Goal: Browse casually: Explore the website without a specific task or goal

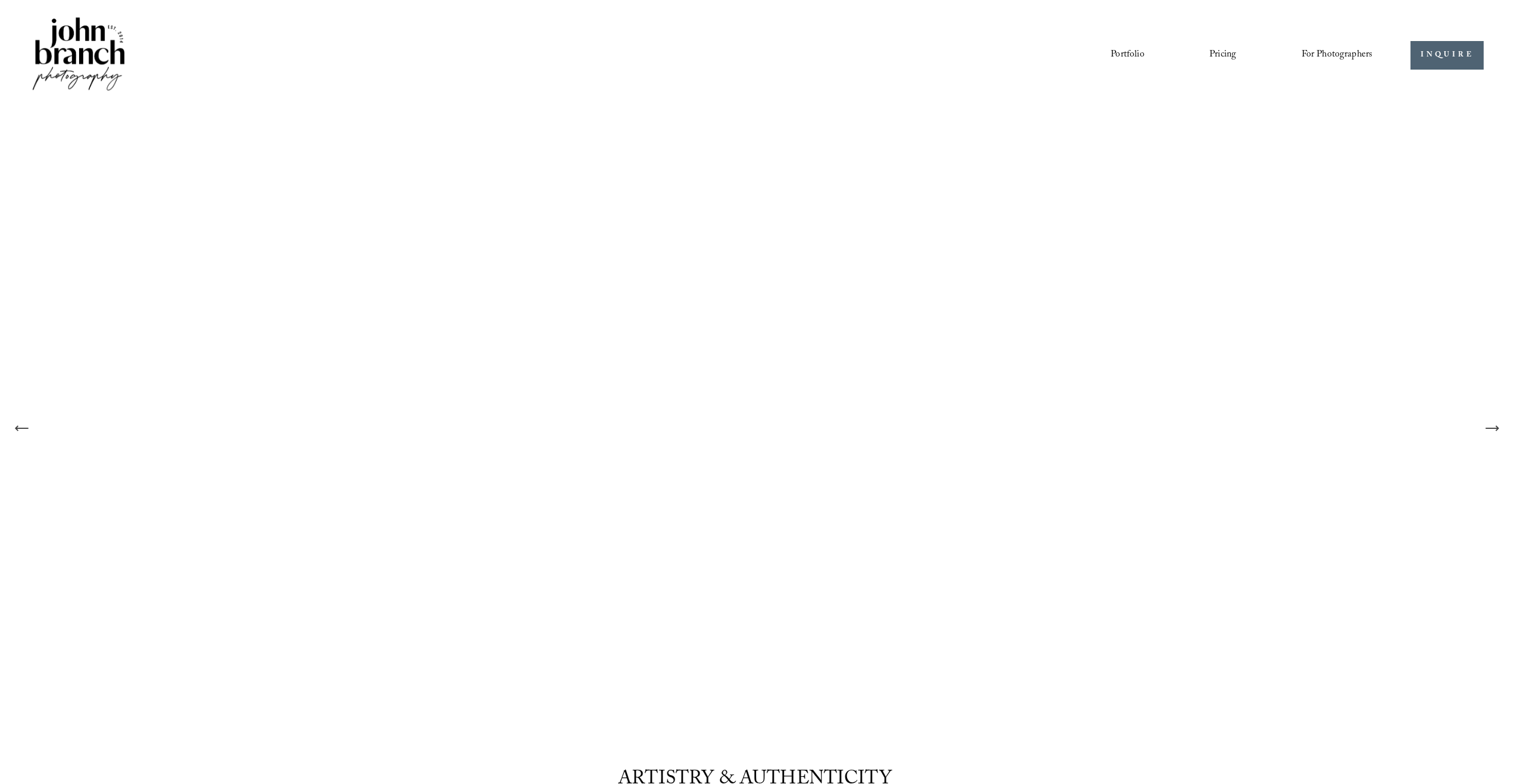
click at [1134, 56] on link "Portfolio" at bounding box center [1127, 55] width 33 height 20
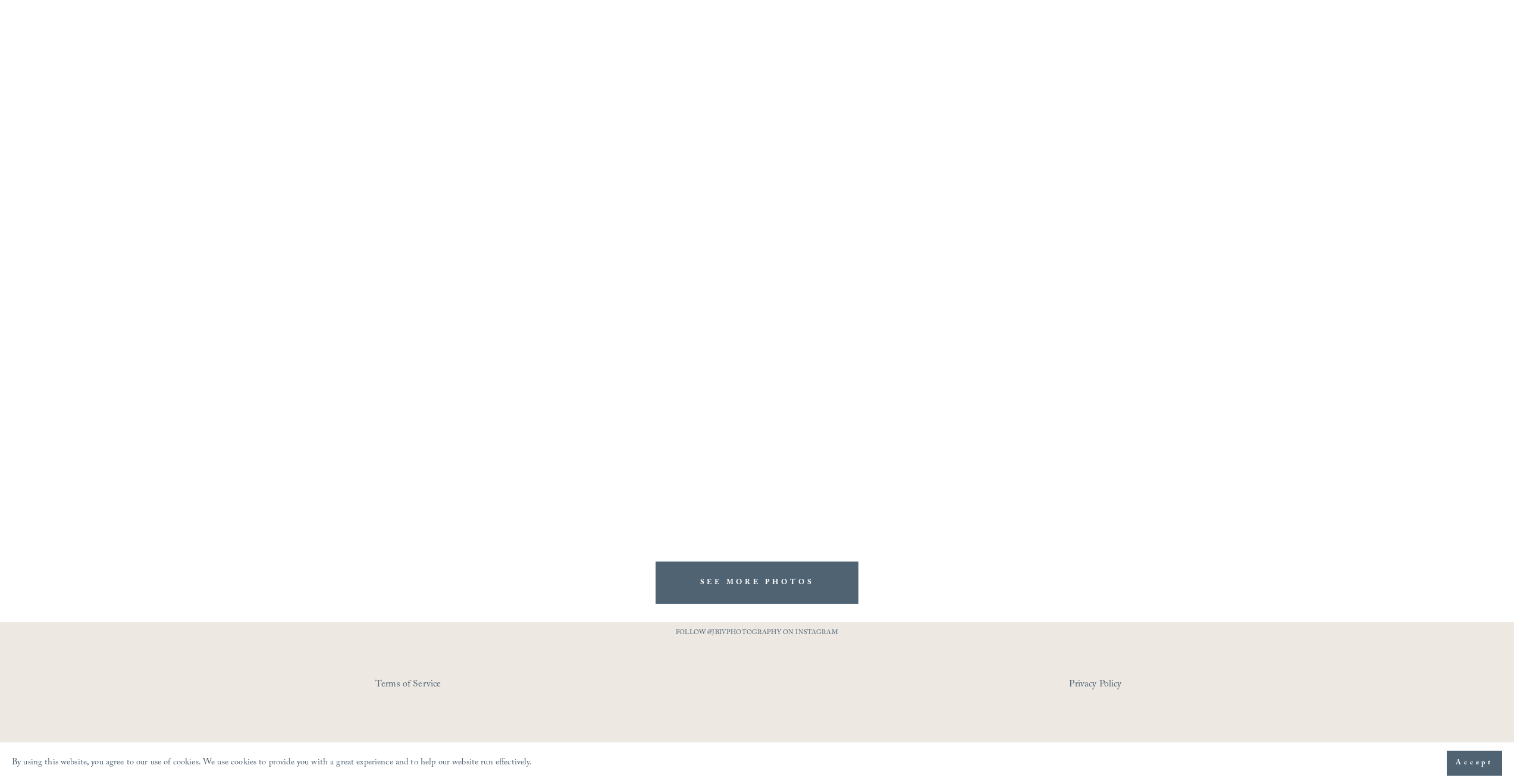
scroll to position [1500, 0]
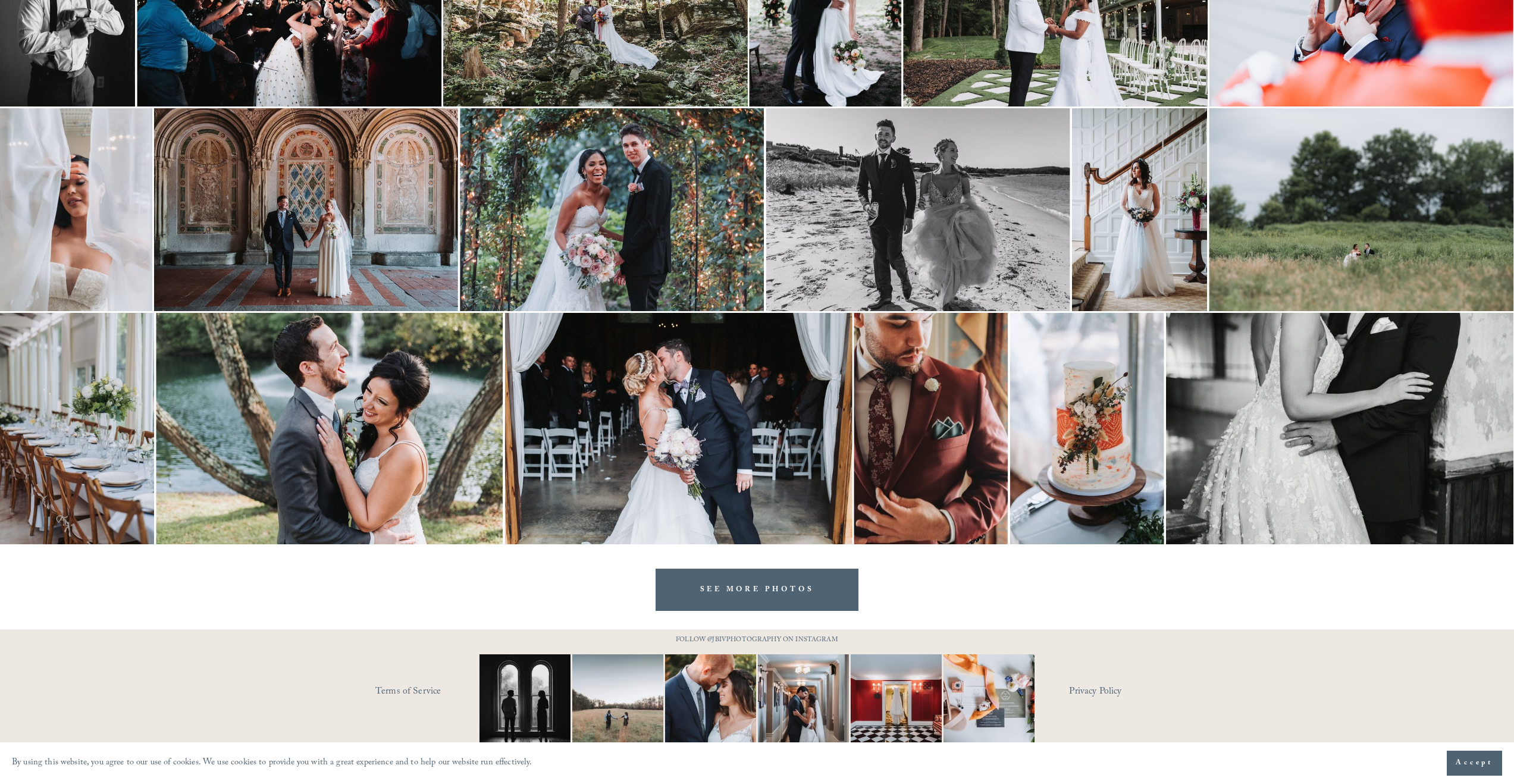
click at [748, 613] on div at bounding box center [757, 619] width 1514 height 18
click at [755, 586] on link "SEE MORE PHOTOS" at bounding box center [758, 590] width 204 height 42
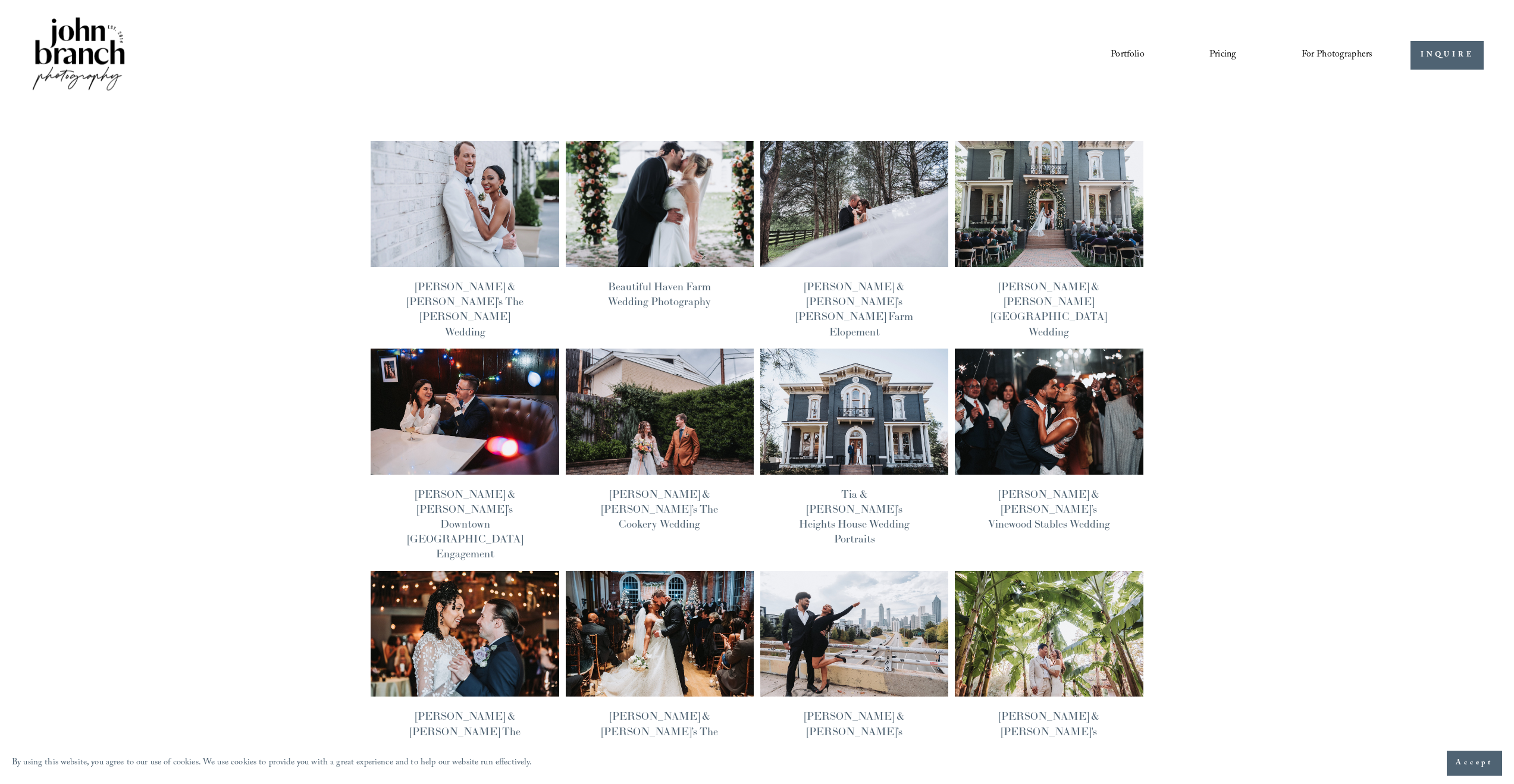
scroll to position [7, 0]
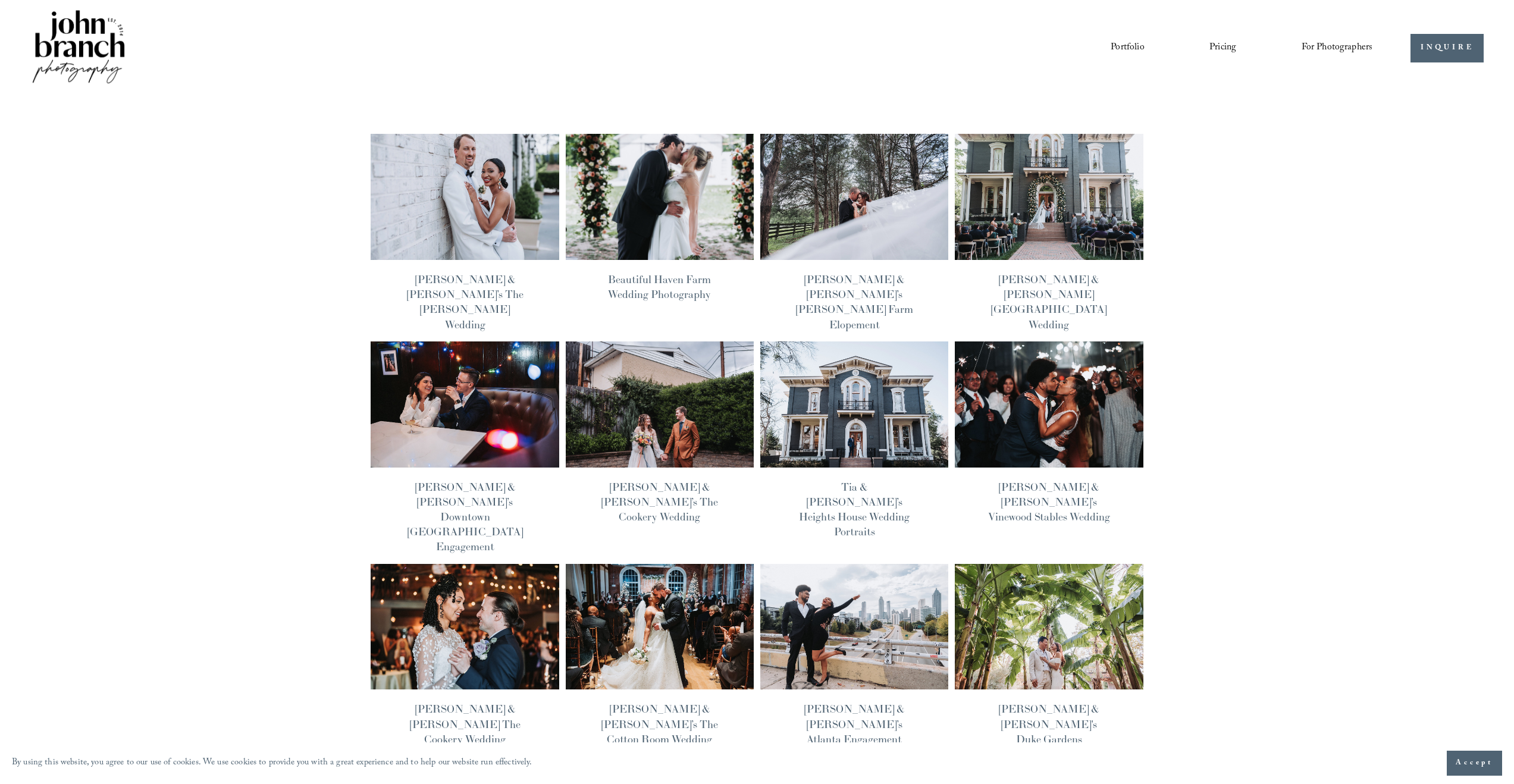
click at [695, 222] on img at bounding box center [660, 197] width 190 height 128
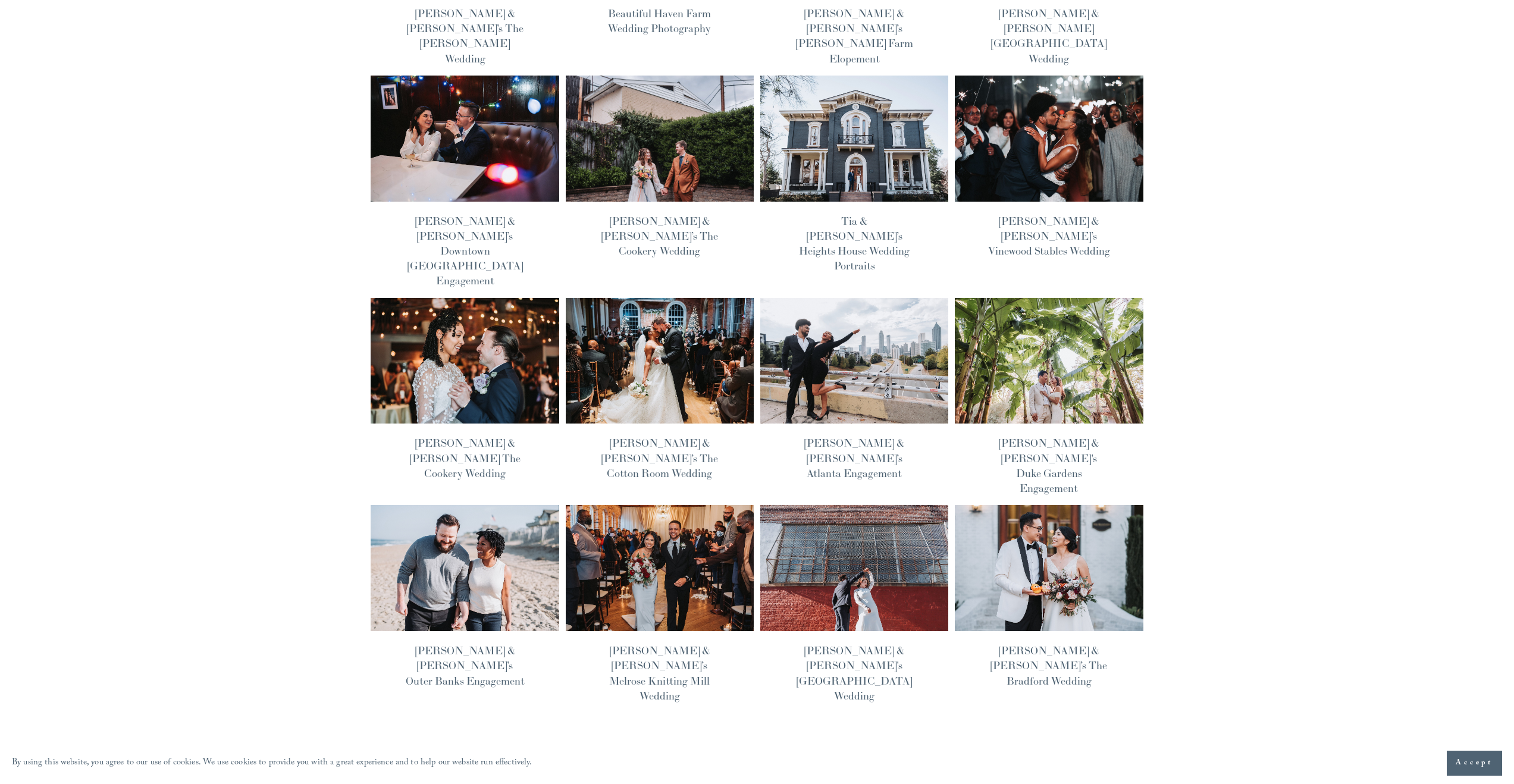
scroll to position [408, 0]
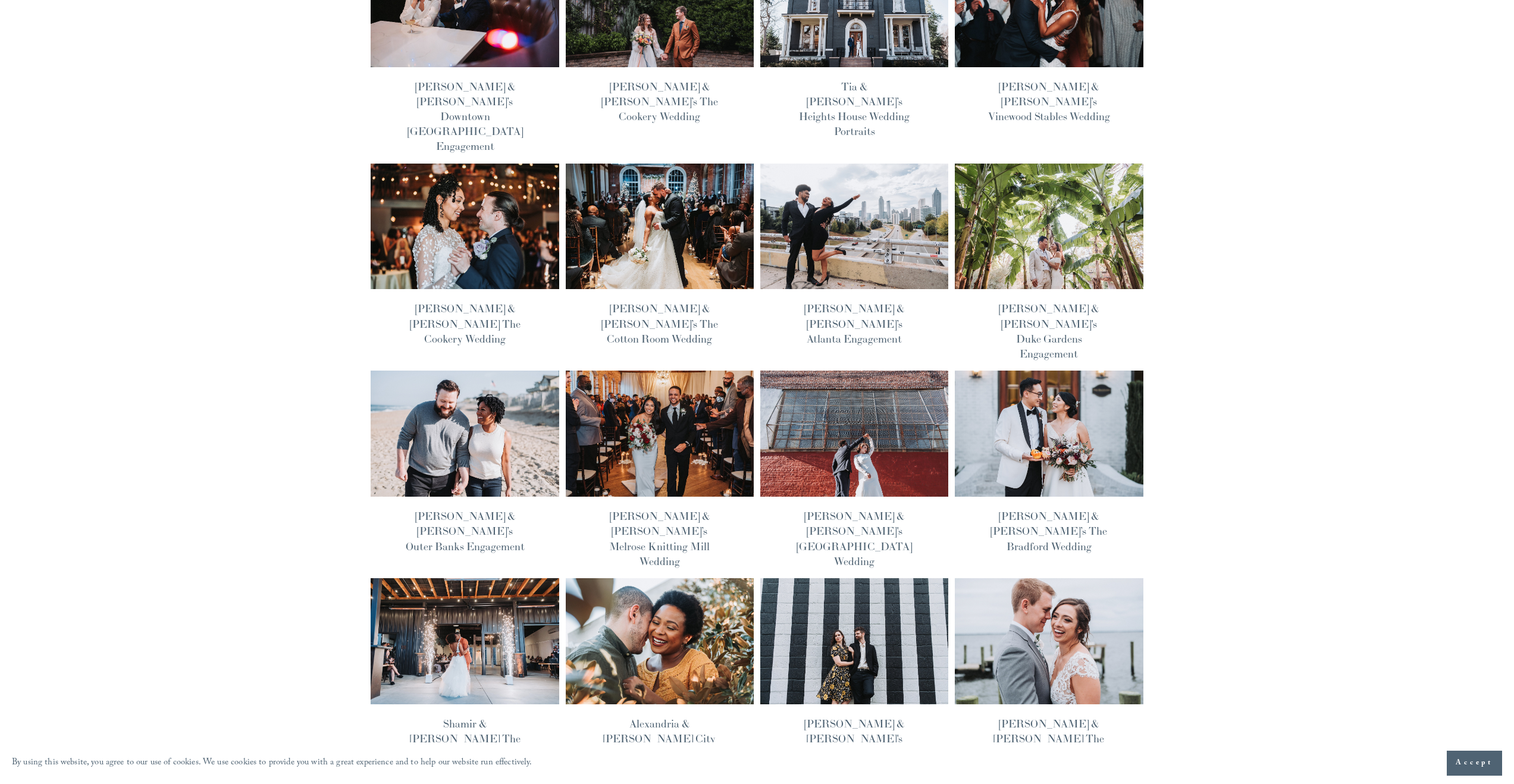
click at [680, 578] on img at bounding box center [660, 642] width 190 height 128
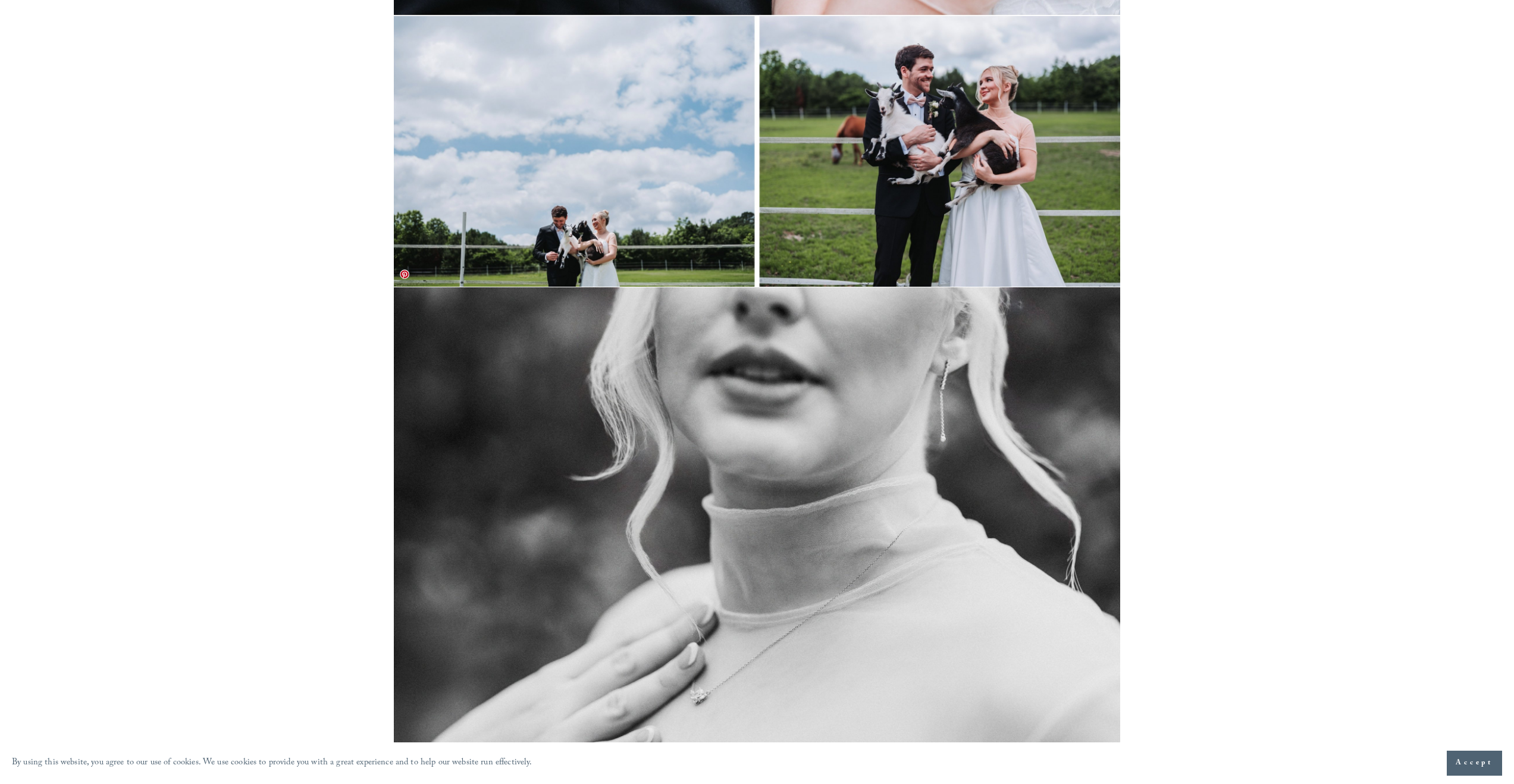
scroll to position [9738, 0]
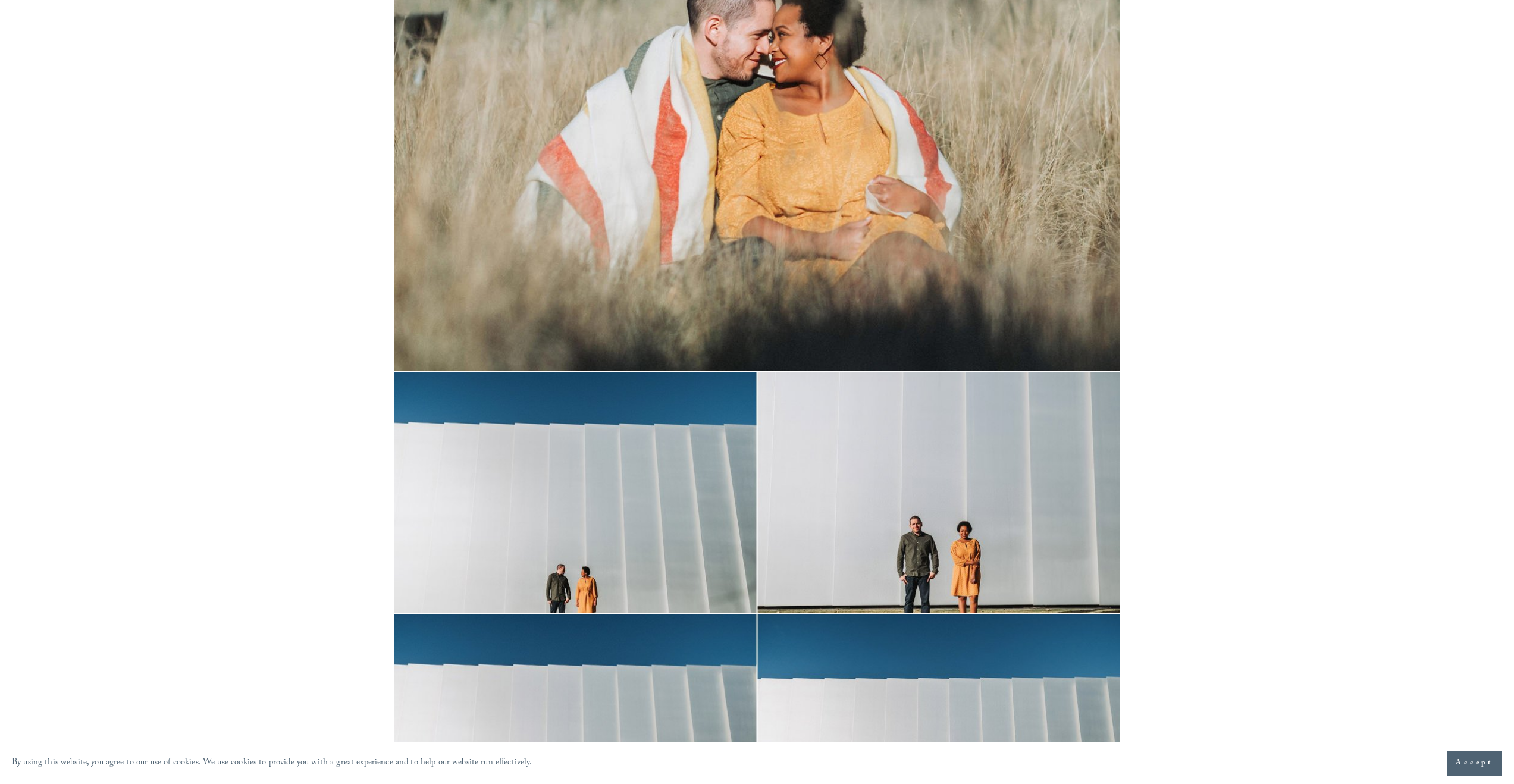
scroll to position [1328, 0]
